Goal: Find specific page/section

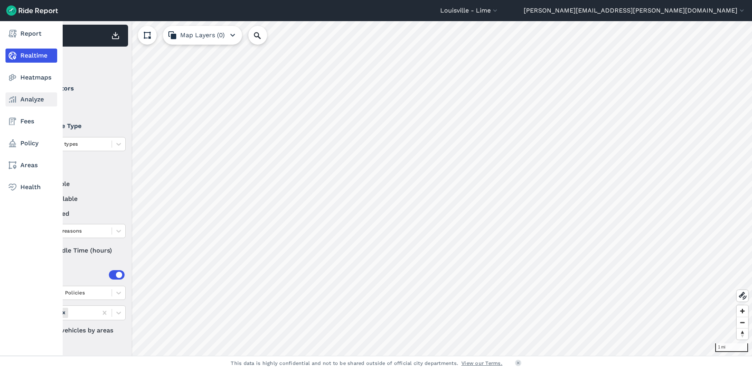
click at [25, 104] on link "Analyze" at bounding box center [31, 99] width 52 height 14
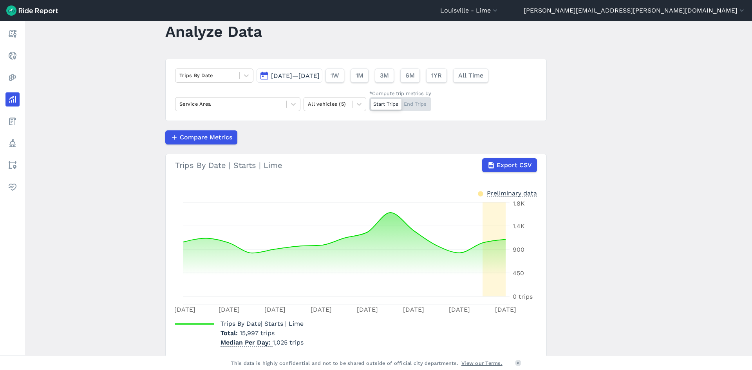
scroll to position [39, 0]
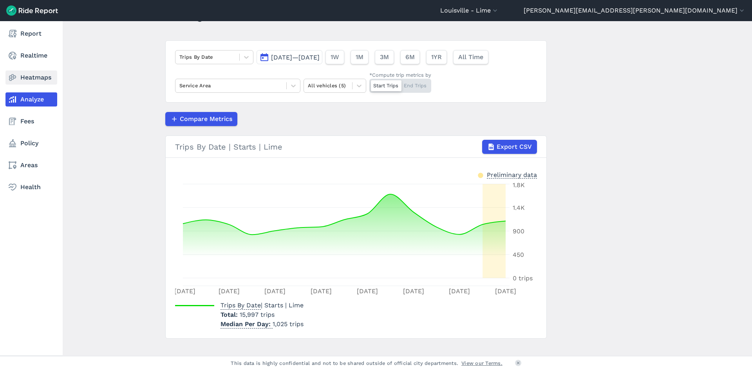
click at [21, 79] on link "Heatmaps" at bounding box center [31, 77] width 52 height 14
